Goal: Task Accomplishment & Management: Use online tool/utility

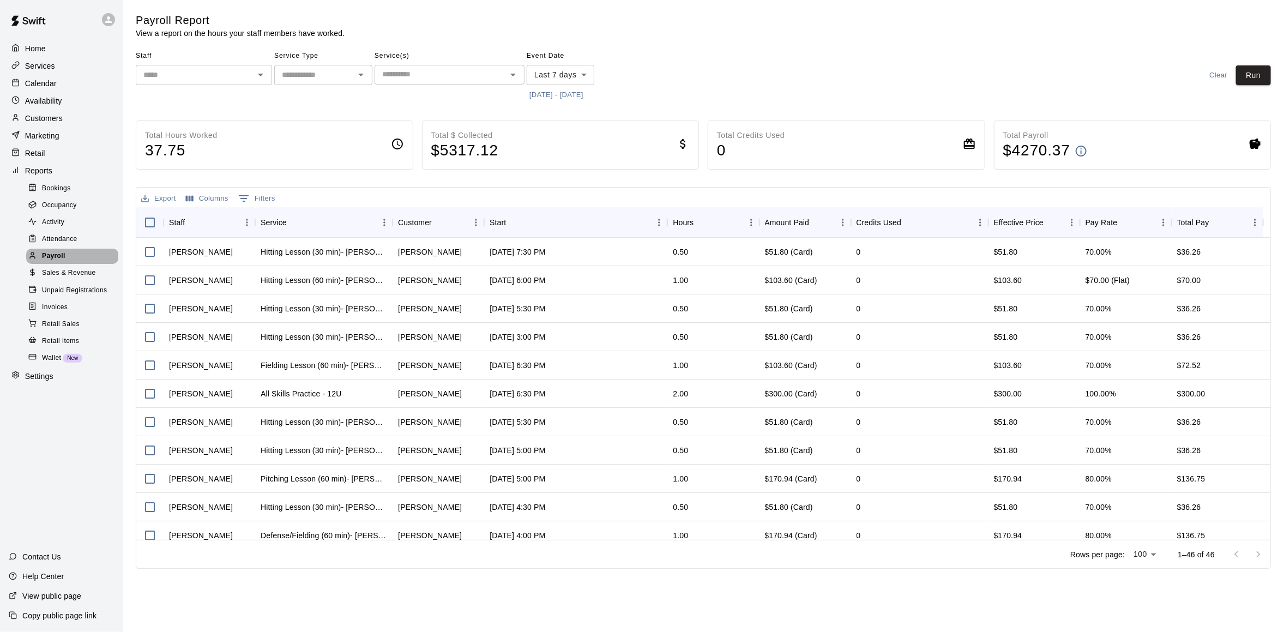
click at [61, 262] on span "Payroll" at bounding box center [53, 256] width 23 height 11
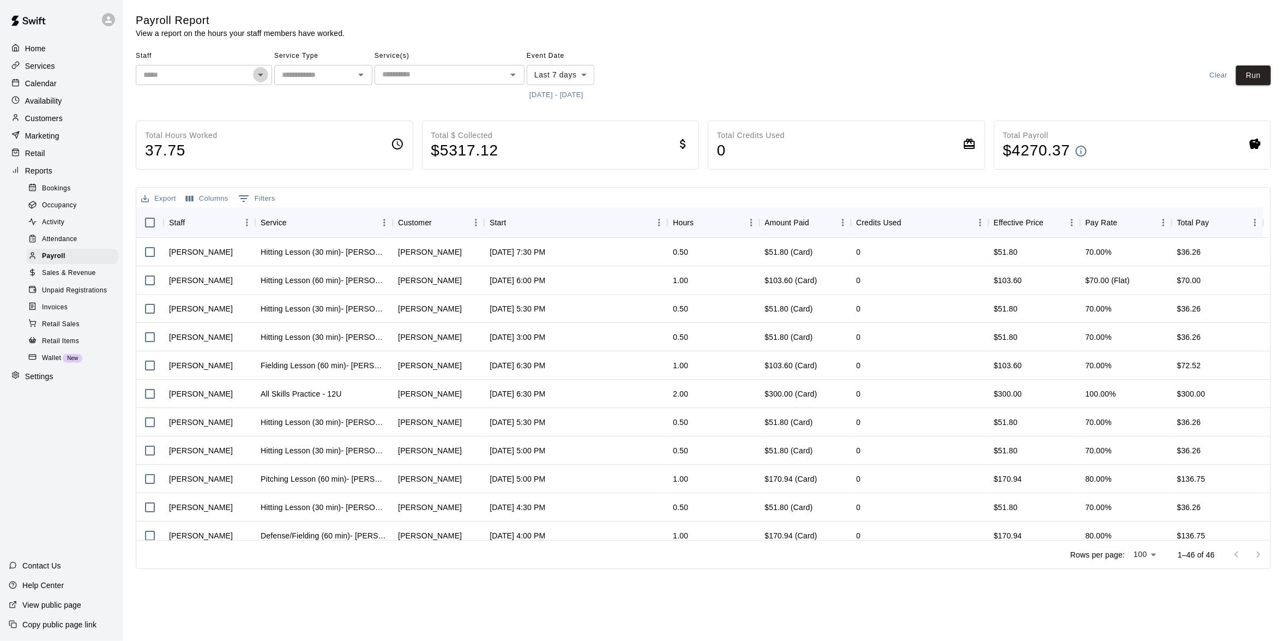
click at [262, 73] on icon "Open" at bounding box center [260, 74] width 13 height 13
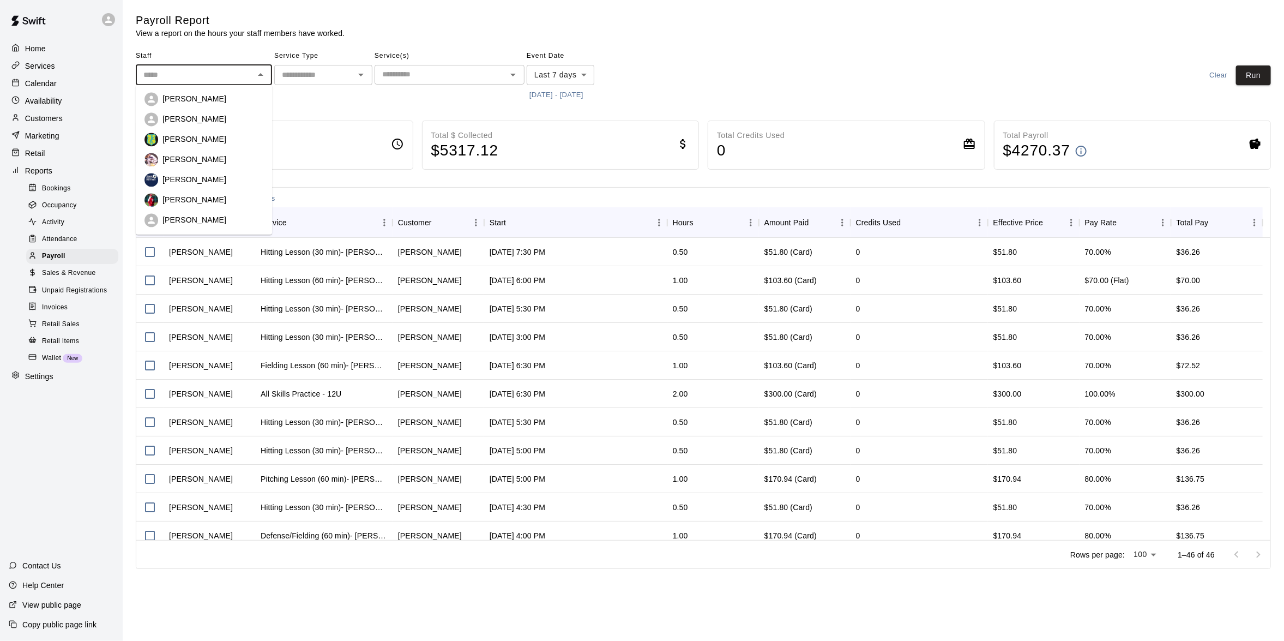
click at [182, 194] on div "[PERSON_NAME]" at bounding box center [203, 200] width 119 height 14
type input "*********"
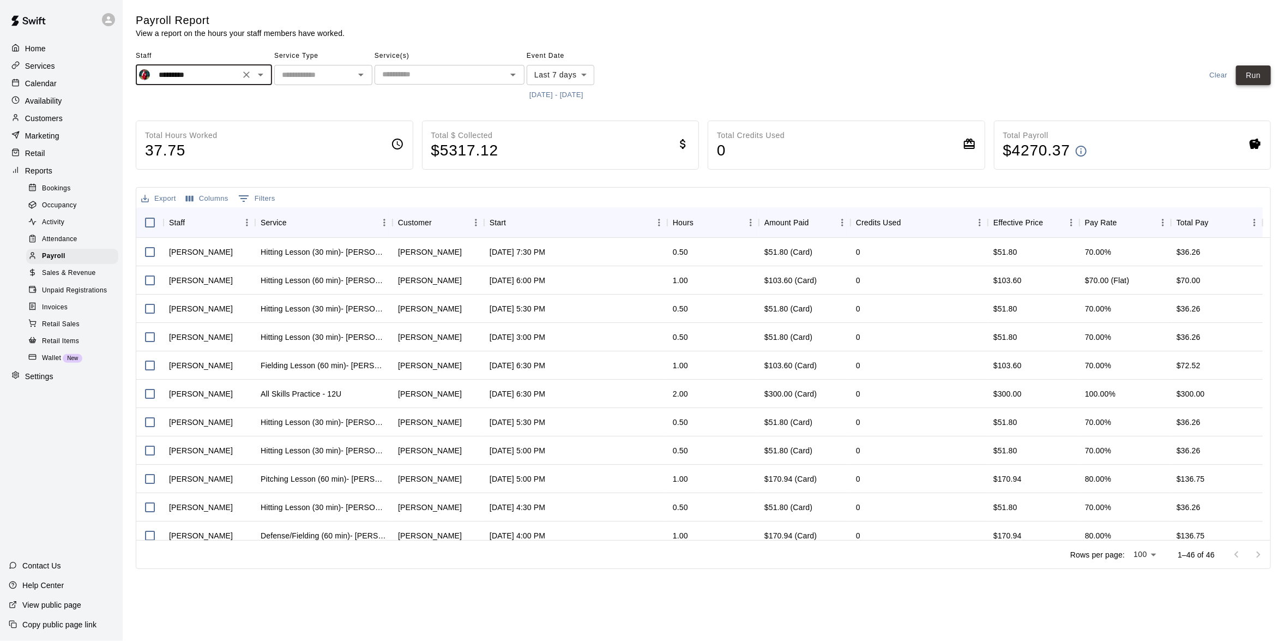
click at [1253, 75] on button "Run" at bounding box center [1253, 75] width 35 height 20
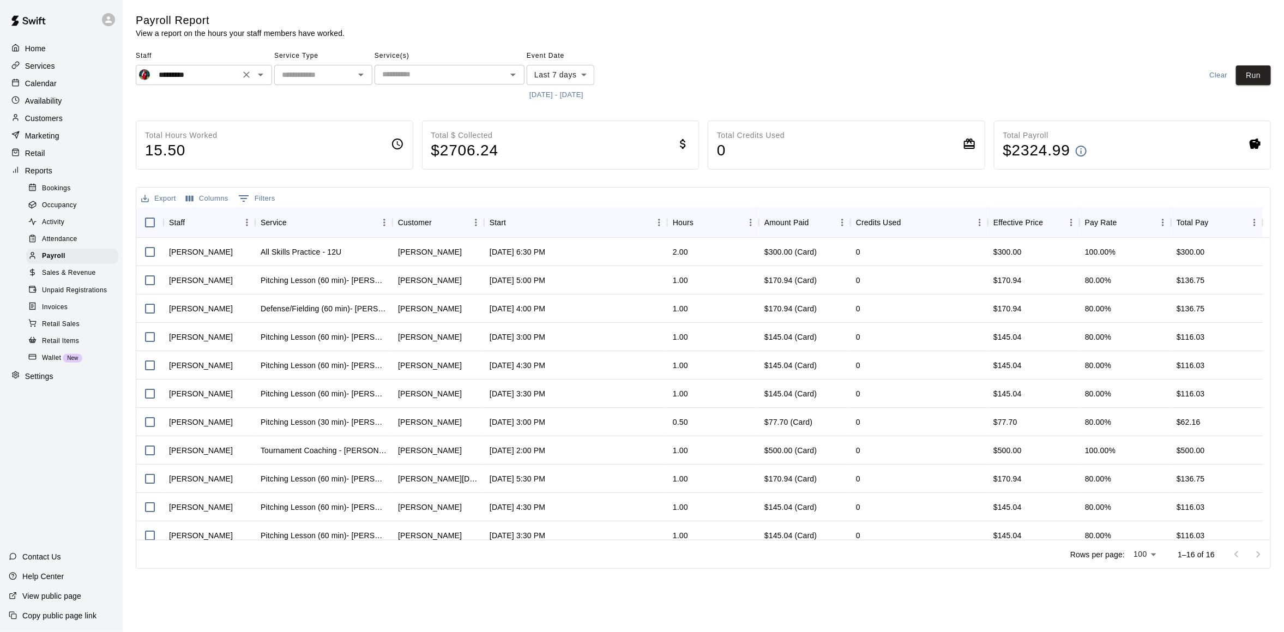
click at [266, 77] on icon "Open" at bounding box center [260, 74] width 13 height 13
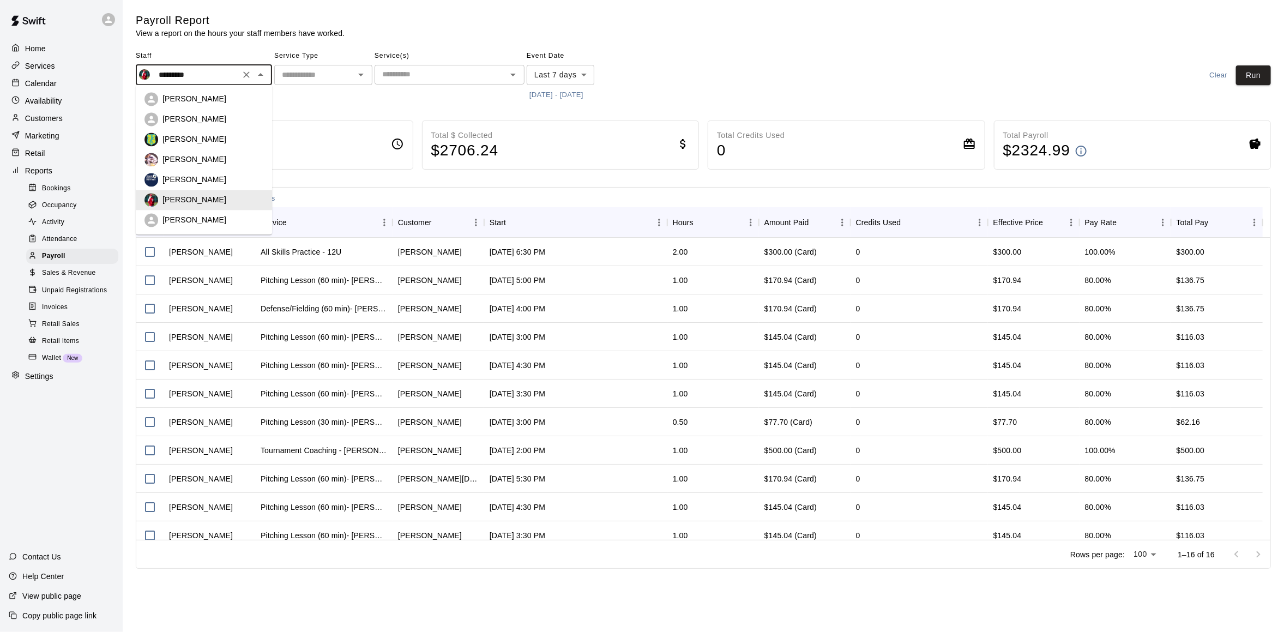
click at [323, 136] on div "Total Hours Worked 15.50" at bounding box center [275, 144] width 278 height 49
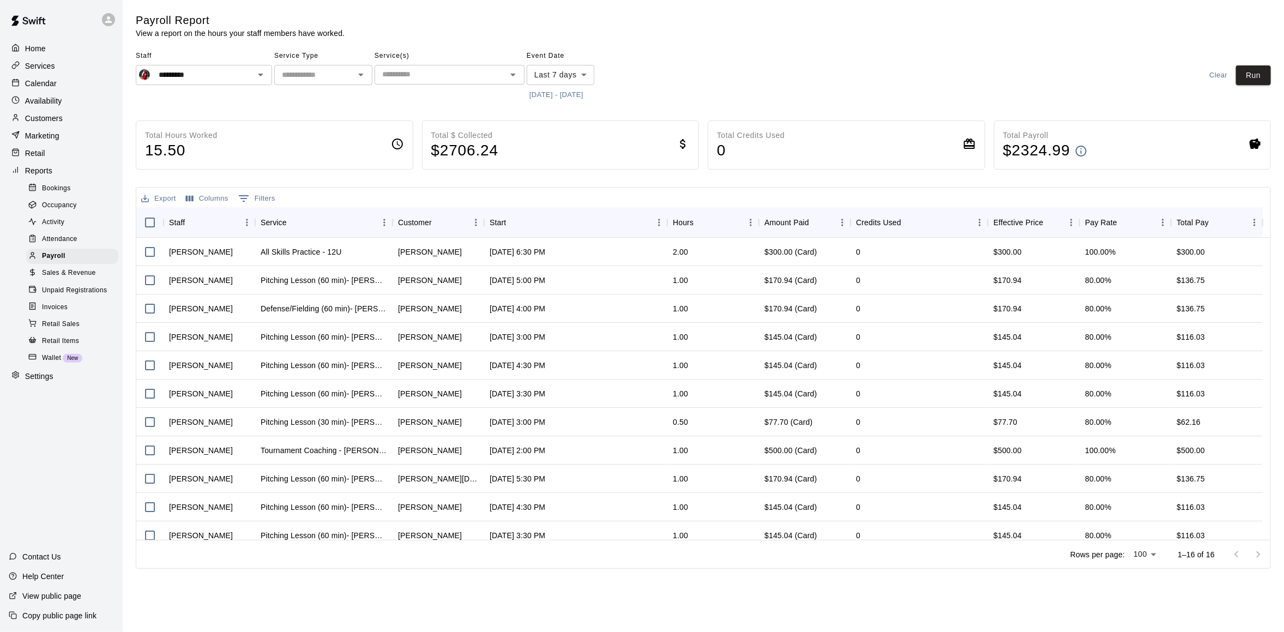
click at [550, 83] on body "Home Services Calendar Availability Customers Marketing Retail Reports Bookings…" at bounding box center [642, 286] width 1284 height 573
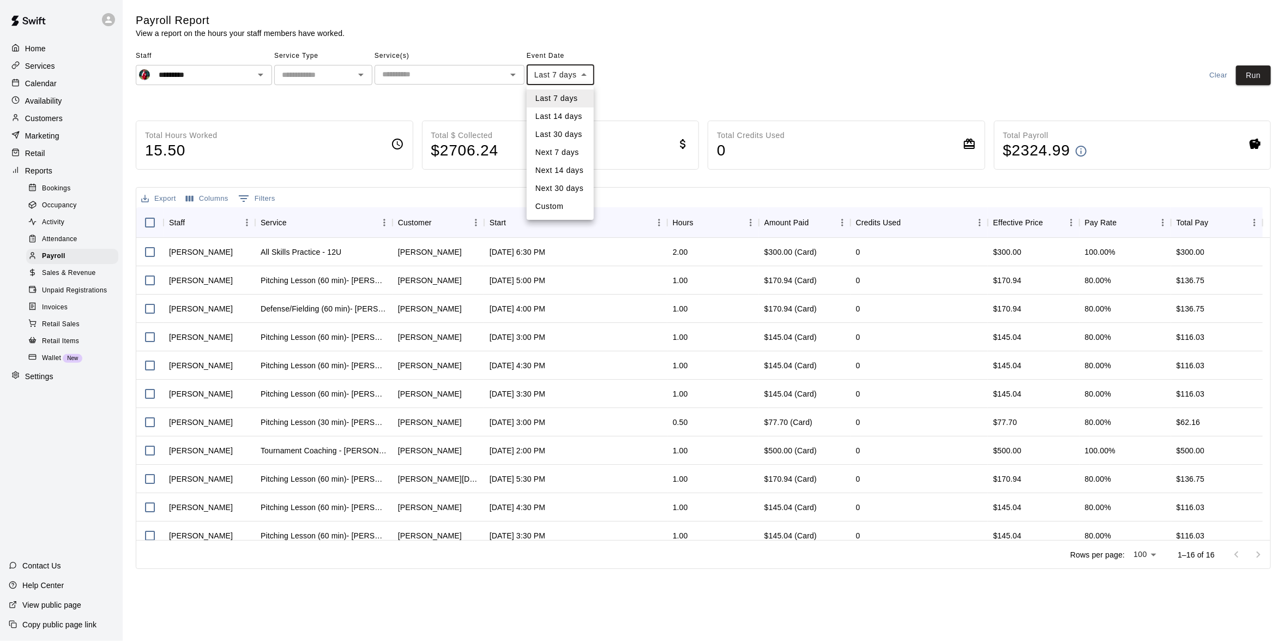
click at [548, 94] on li "Last 7 days" at bounding box center [560, 98] width 67 height 18
click at [532, 92] on button "[DATE] - [DATE]" at bounding box center [556, 95] width 59 height 17
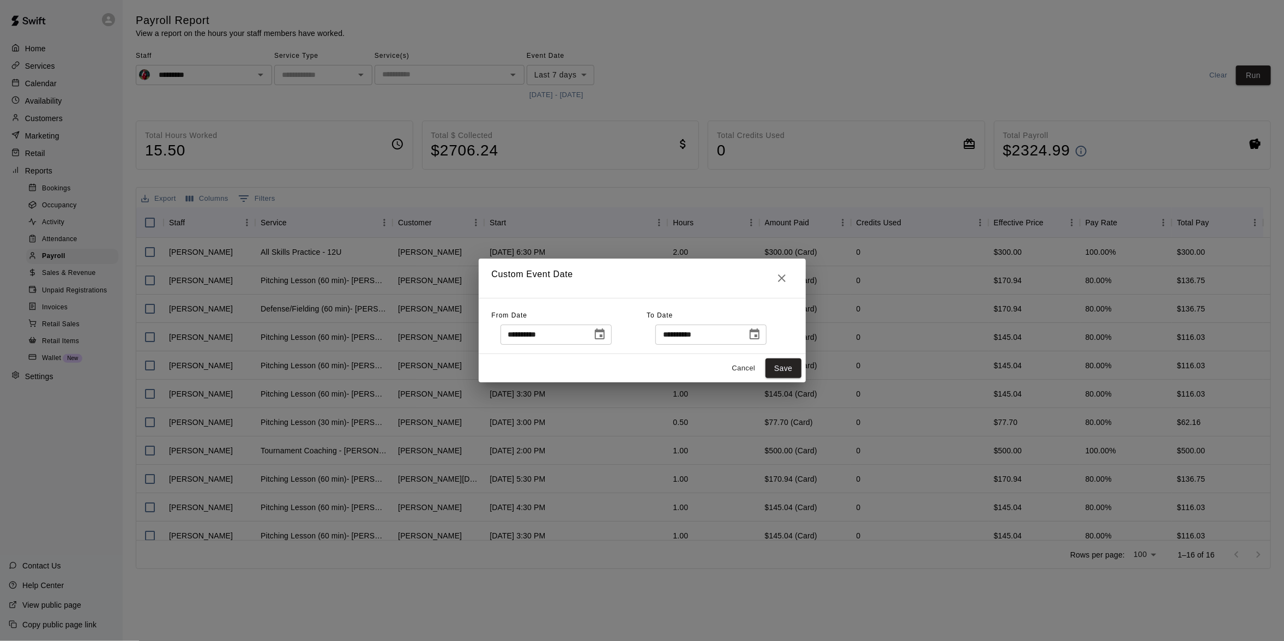
click at [606, 334] on icon "Choose date, selected date is Sep 3, 2025" at bounding box center [599, 334] width 13 height 13
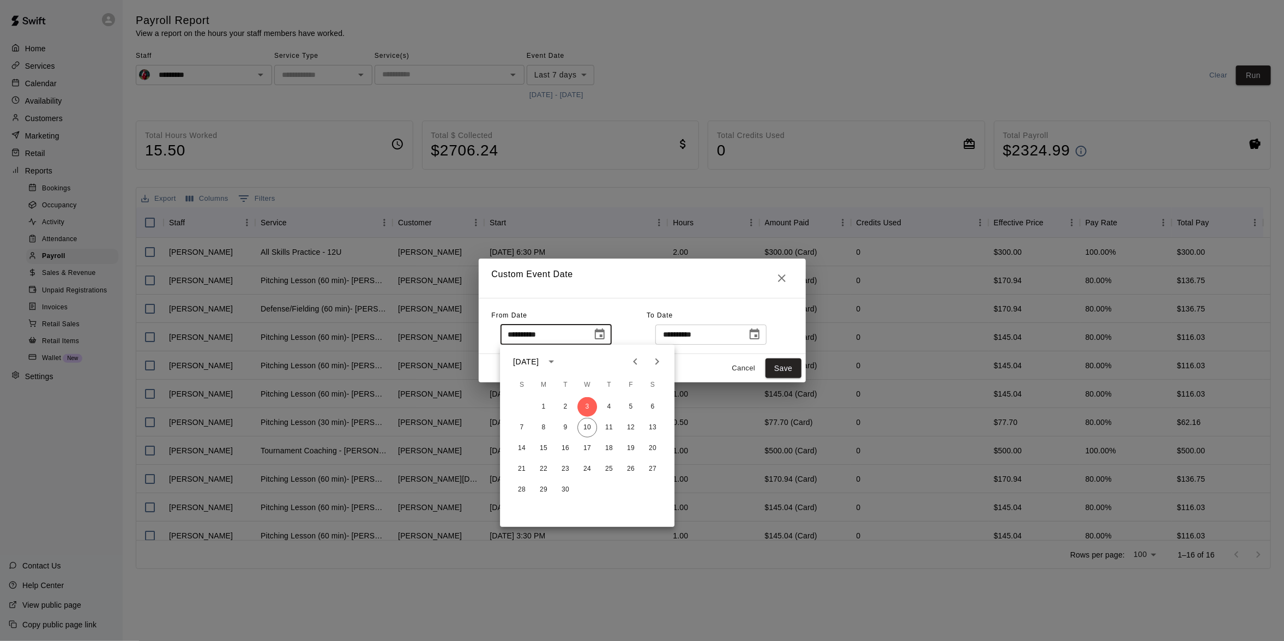
click at [630, 364] on icon "Previous month" at bounding box center [635, 361] width 13 height 13
click at [655, 359] on icon "Next month" at bounding box center [657, 361] width 4 height 7
click at [630, 363] on icon "Previous month" at bounding box center [635, 361] width 13 height 13
click at [518, 506] on button "31" at bounding box center [522, 511] width 20 height 20
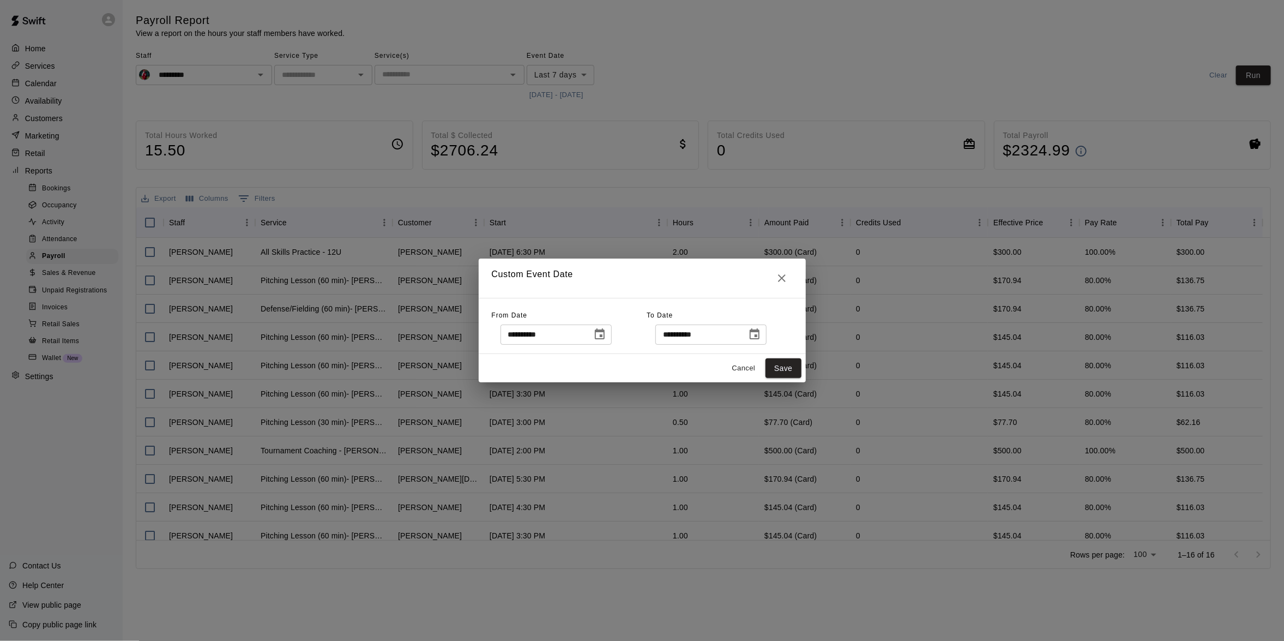
click at [760, 336] on icon "Choose date, selected date is Sep 10, 2025" at bounding box center [755, 333] width 10 height 11
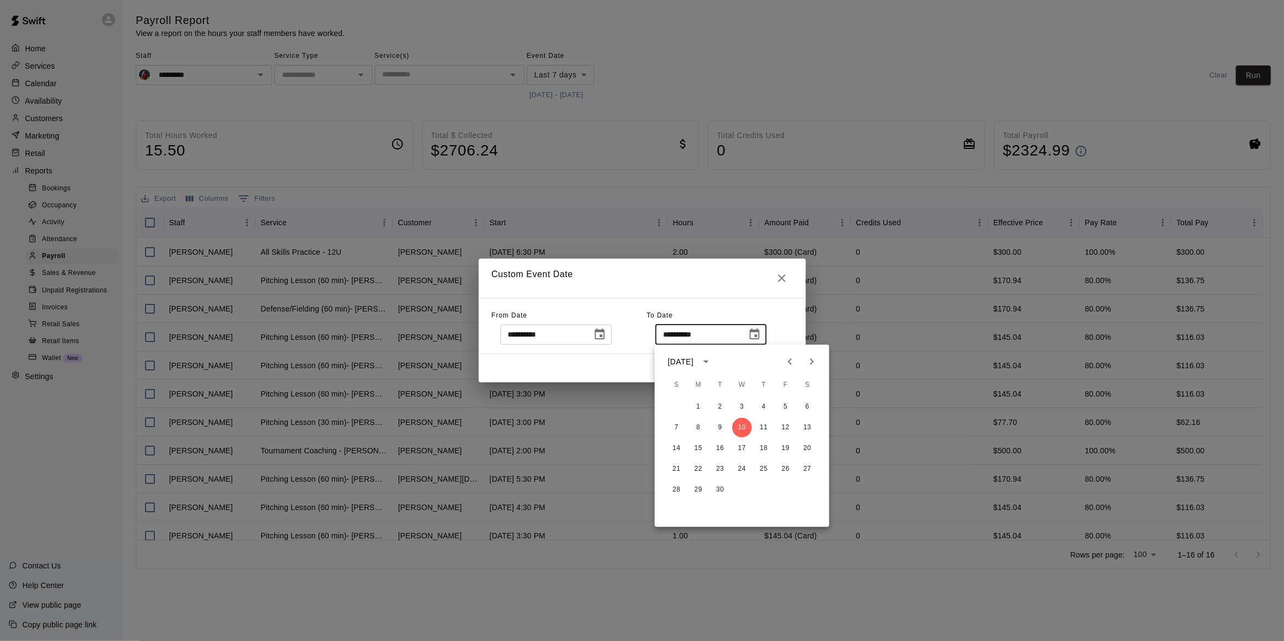
click at [605, 329] on icon "Choose date, selected date is Aug 31, 2025" at bounding box center [600, 333] width 10 height 11
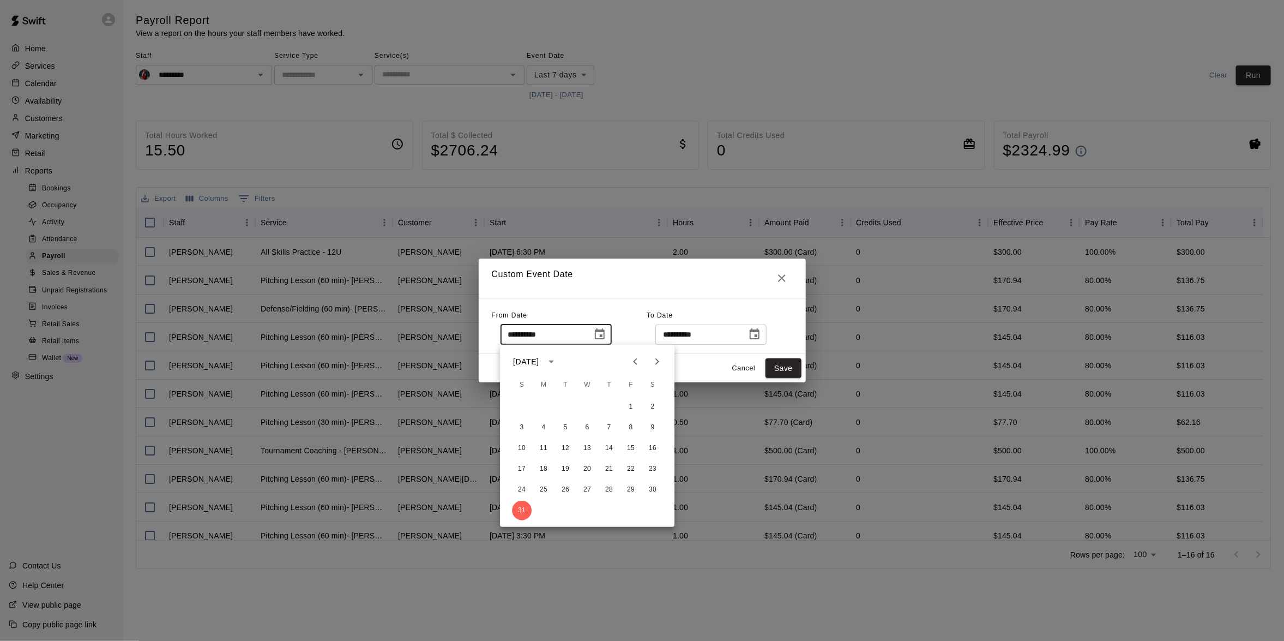
click at [622, 304] on div "**********" at bounding box center [642, 326] width 327 height 56
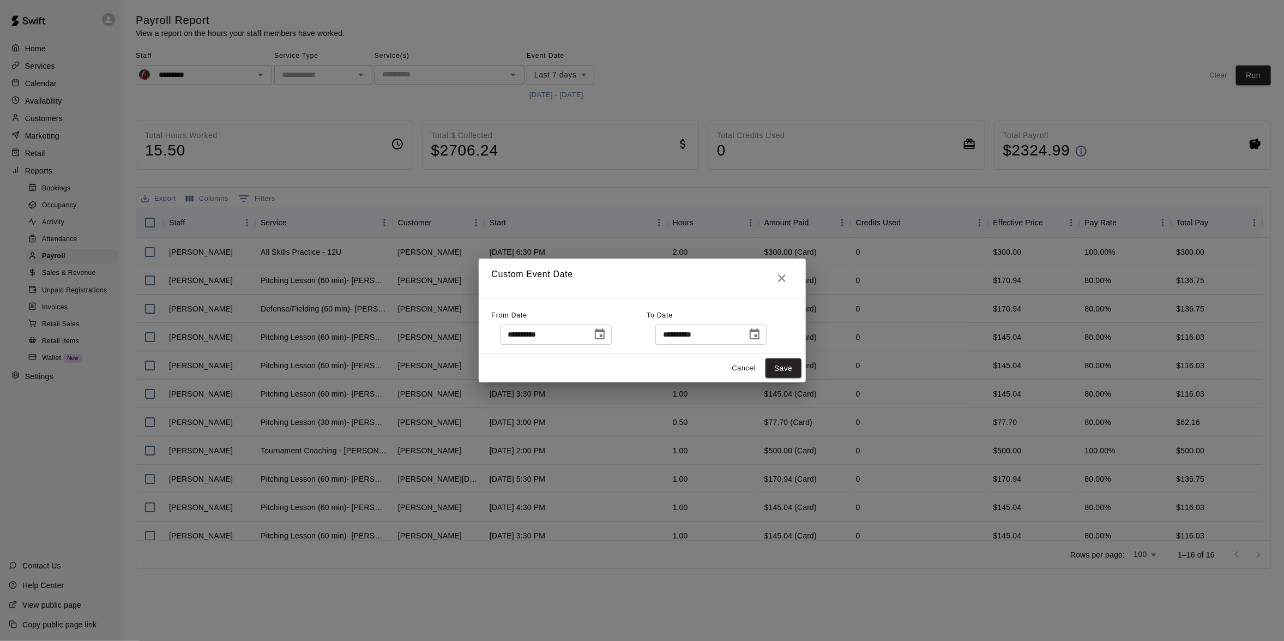
click at [766, 336] on button "Choose date, selected date is Sep 10, 2025" at bounding box center [755, 334] width 22 height 22
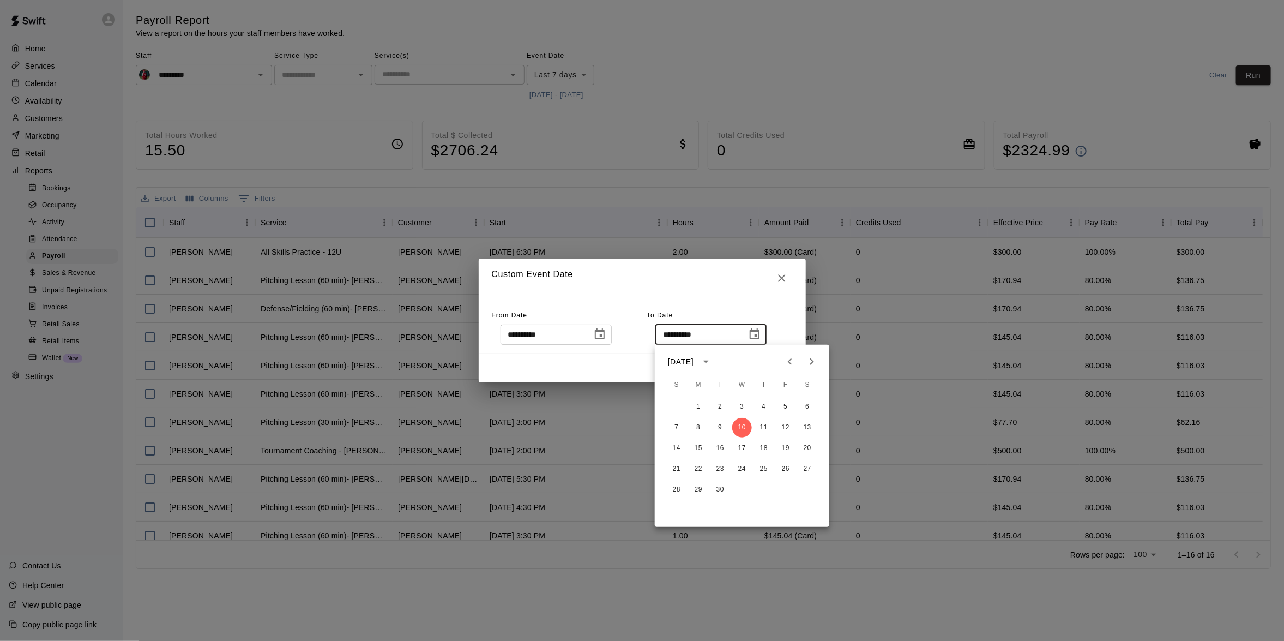
click at [606, 337] on icon "Choose date, selected date is Aug 31, 2025" at bounding box center [599, 334] width 13 height 13
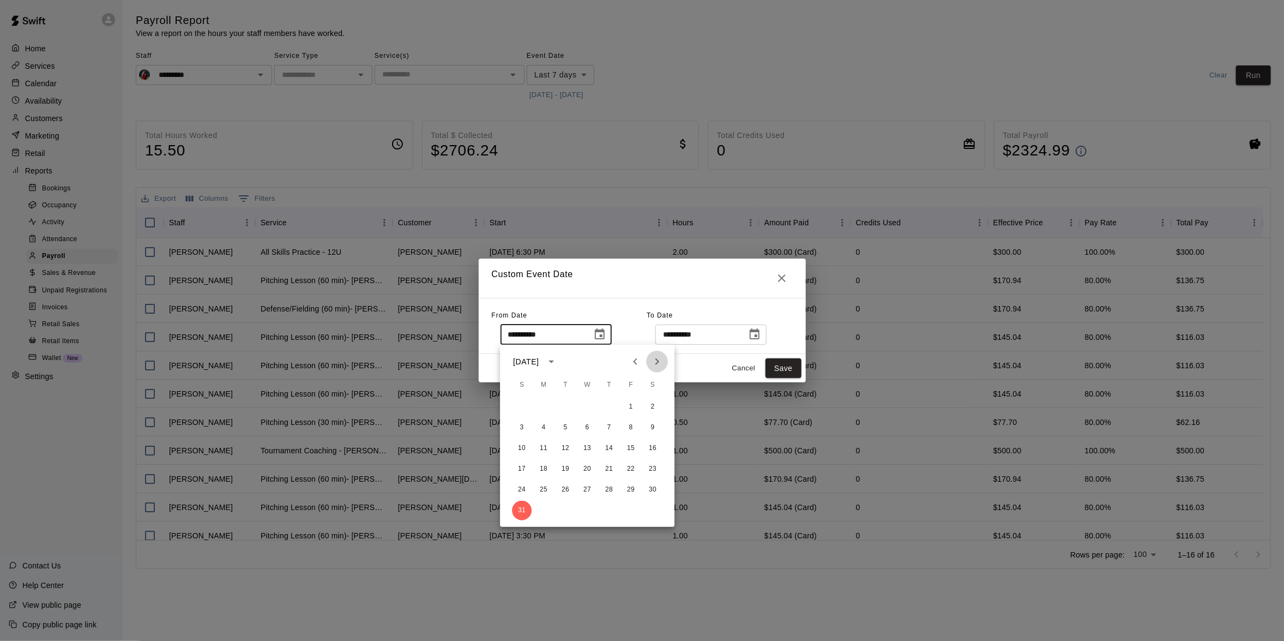
click at [650, 362] on icon "Next month" at bounding box center [656, 361] width 13 height 13
click at [526, 421] on button "7" at bounding box center [522, 428] width 20 height 20
type input "**********"
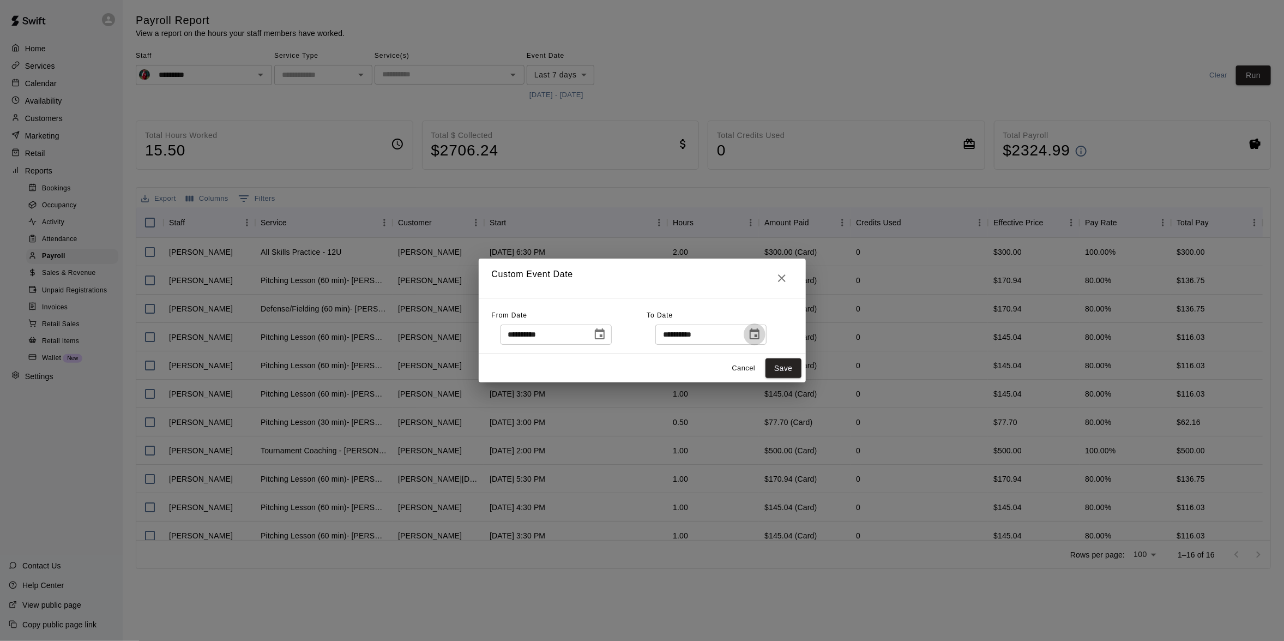
click at [761, 334] on icon "Choose date, selected date is Sep 10, 2025" at bounding box center [754, 334] width 13 height 13
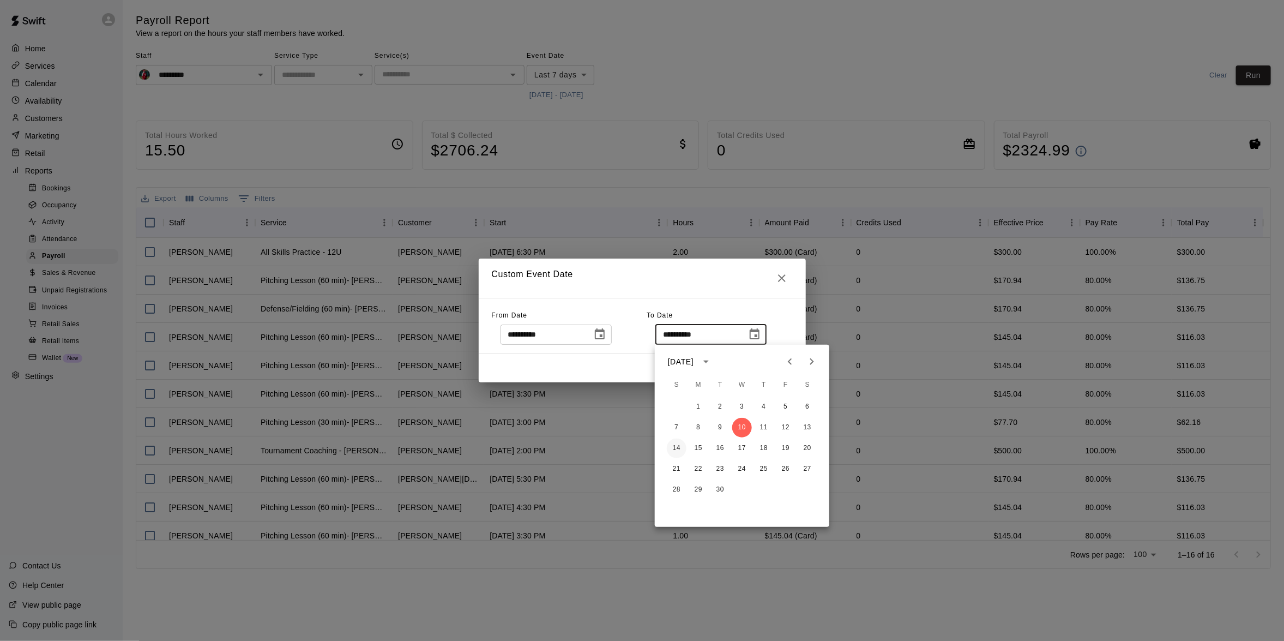
click at [678, 439] on button "14" at bounding box center [677, 448] width 20 height 20
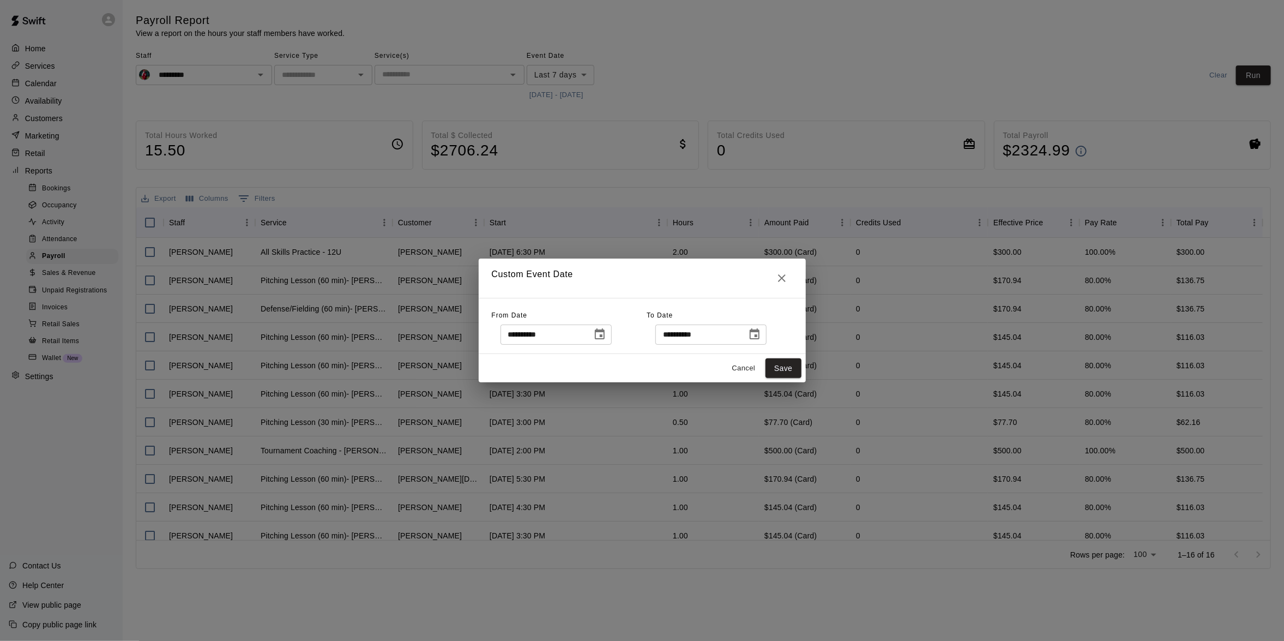
type input "**********"
click at [785, 363] on button "Save" at bounding box center [784, 368] width 36 height 20
type input "******"
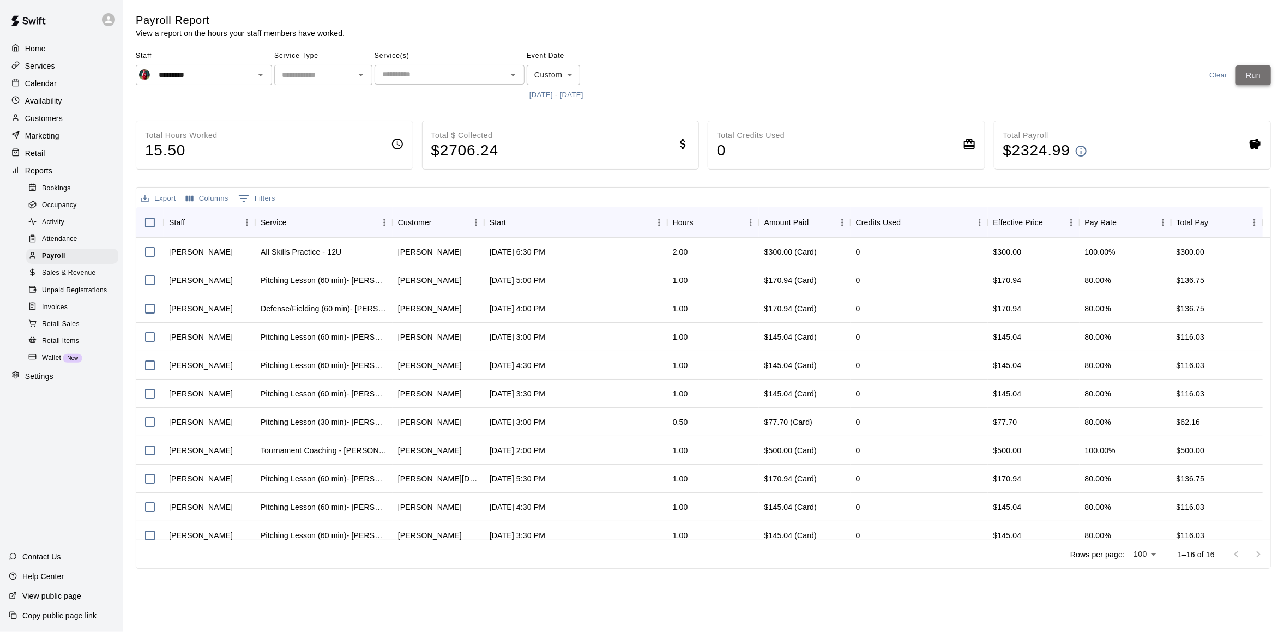
click at [1243, 83] on button "Run" at bounding box center [1253, 75] width 35 height 20
click at [704, 172] on div "Total Hours Worked 14.50 Total $ Collected $ 2571.12 Total Credits Used 0 Total…" at bounding box center [703, 344] width 1135 height 448
click at [62, 121] on p "Customers" at bounding box center [44, 118] width 38 height 11
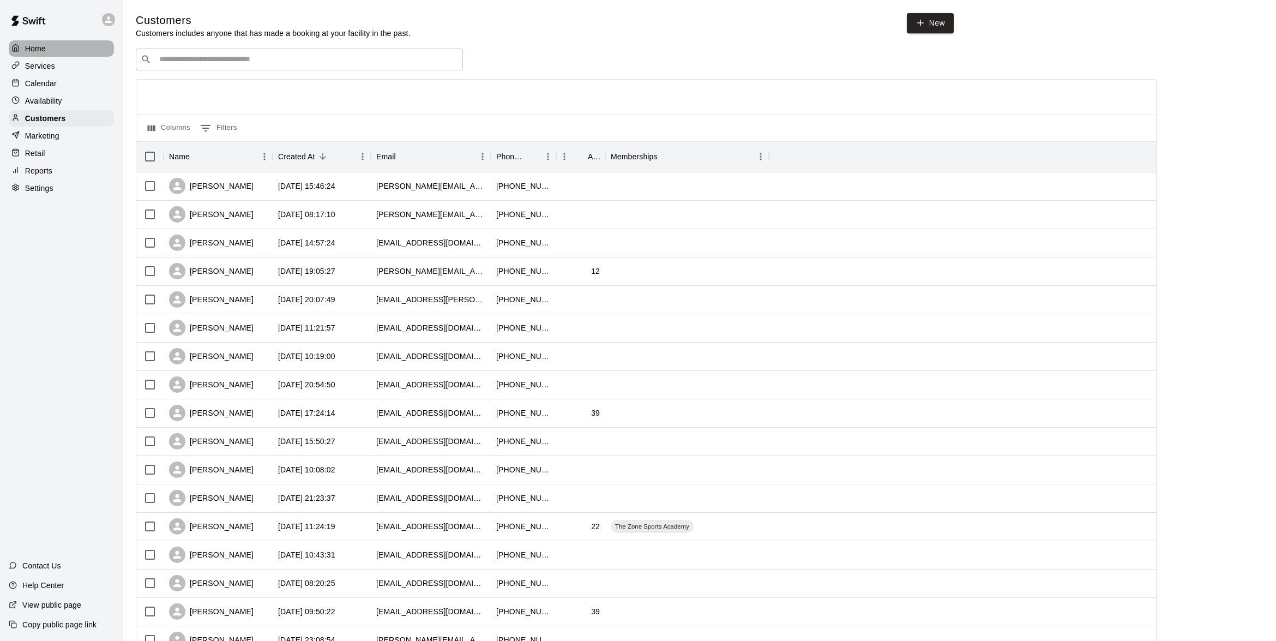
click at [67, 47] on div "Home" at bounding box center [61, 48] width 105 height 16
